Goal: Transaction & Acquisition: Purchase product/service

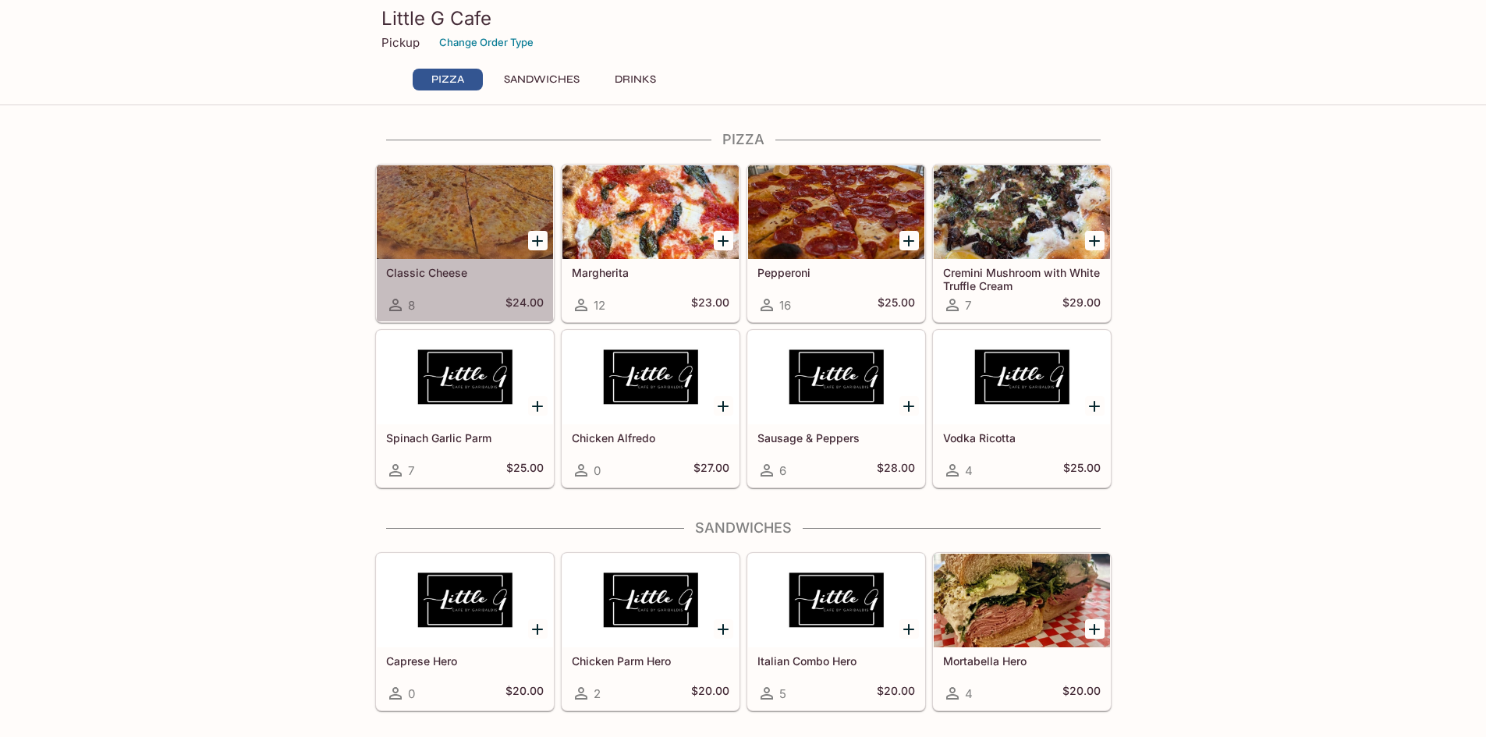
click at [472, 177] on div at bounding box center [465, 212] width 176 height 94
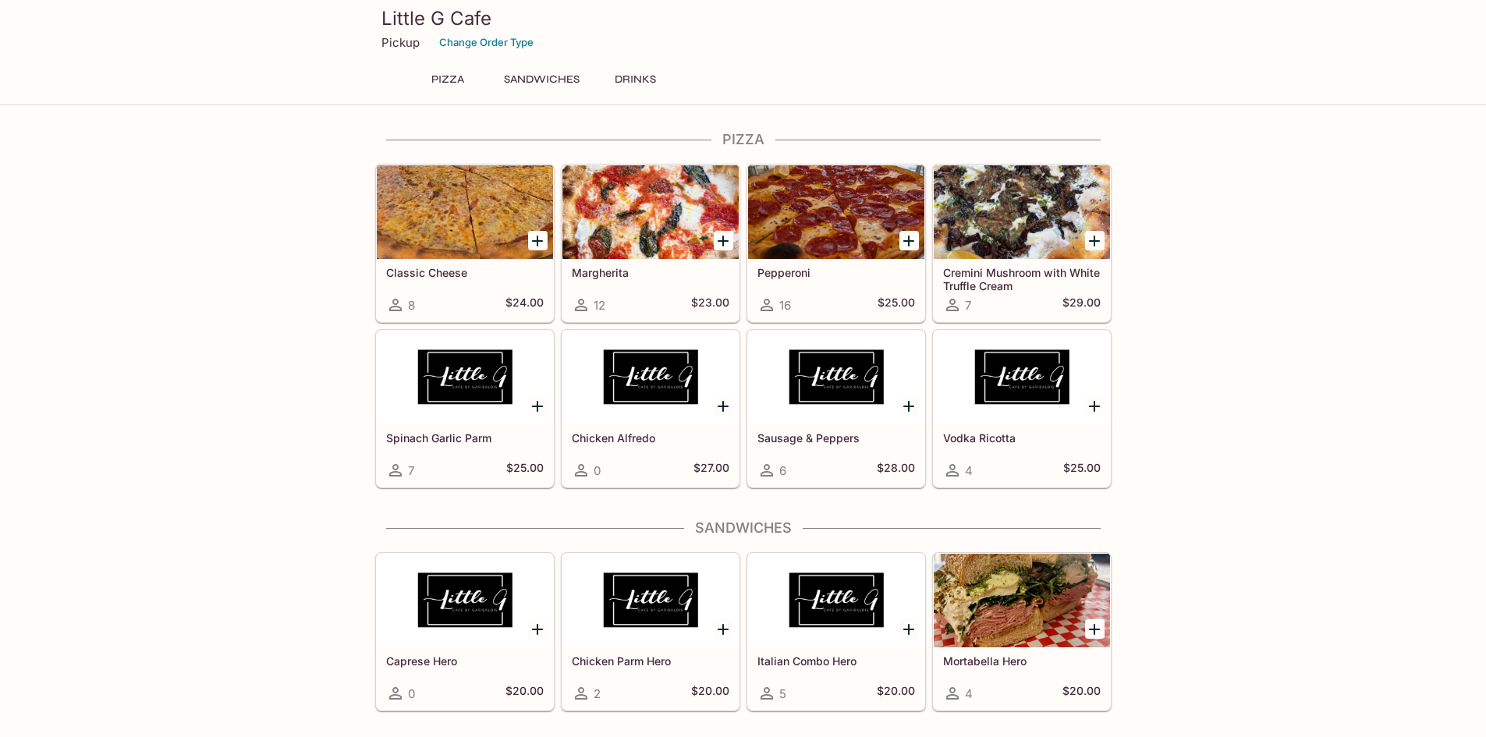
click at [837, 209] on div at bounding box center [836, 212] width 176 height 94
